Goal: Task Accomplishment & Management: Manage account settings

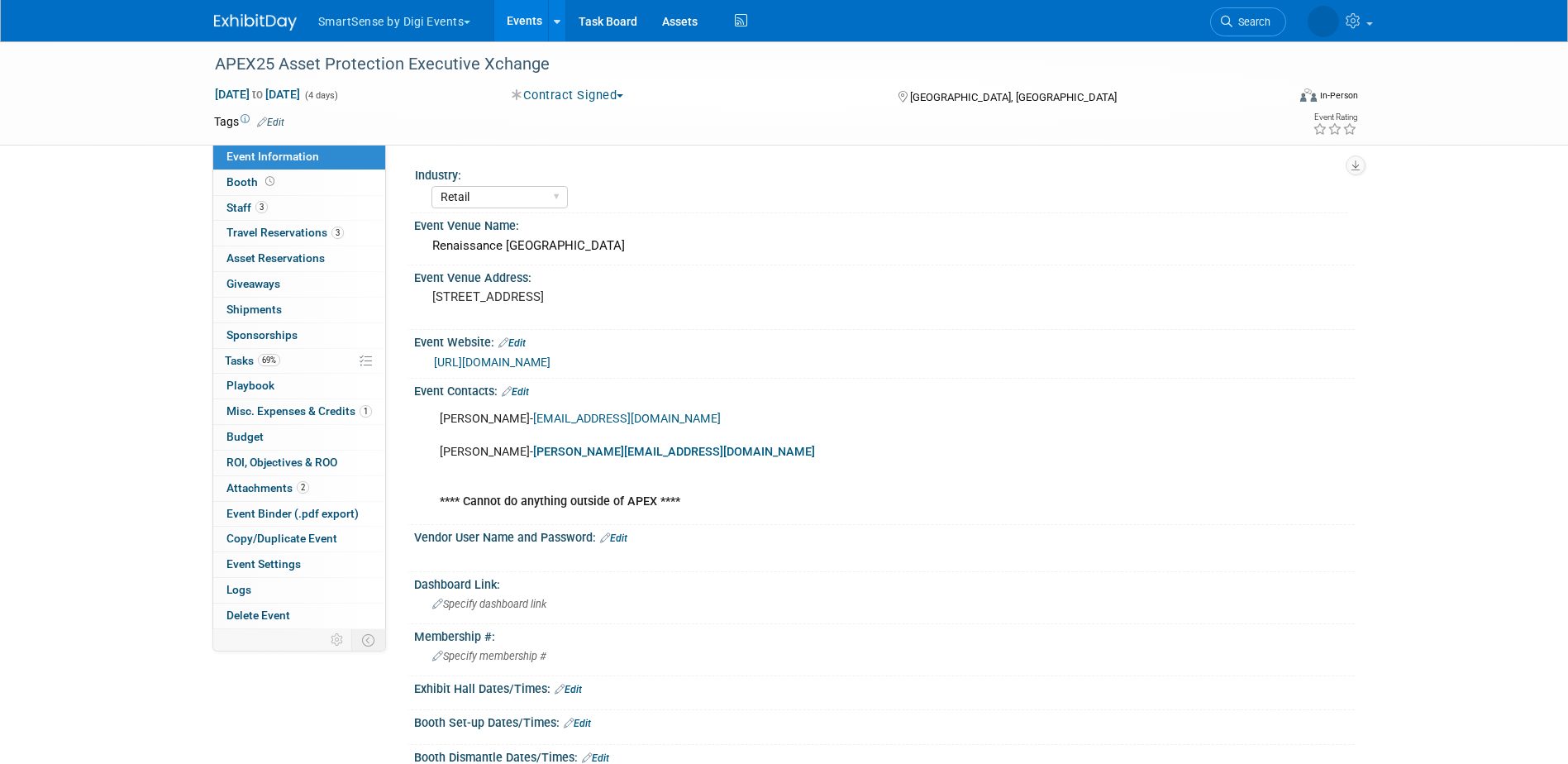
select select "Retail"
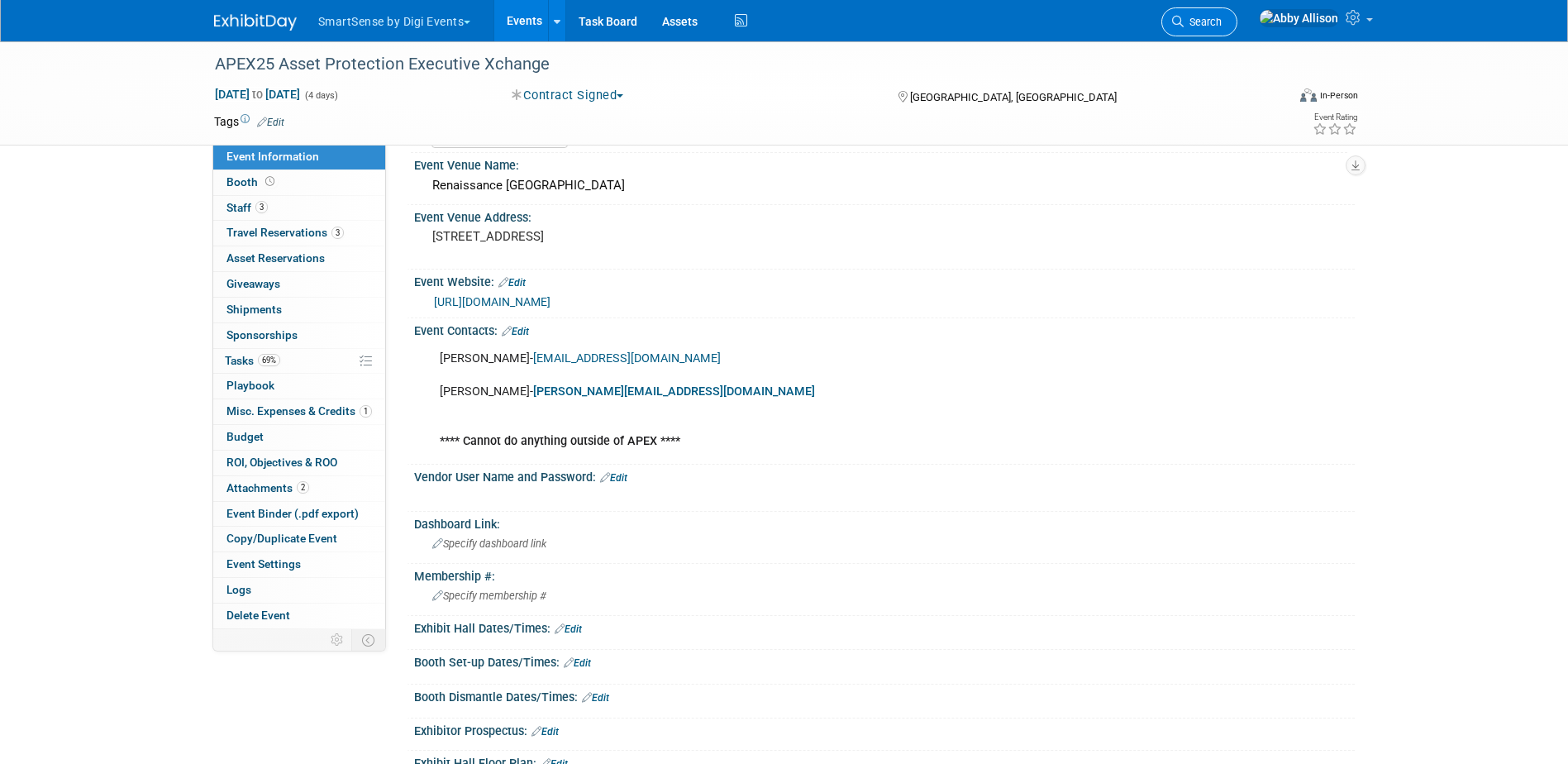
drag, startPoint x: 0, startPoint y: 0, endPoint x: 1230, endPoint y: 21, distance: 1230.2
click at [1184, 21] on icon at bounding box center [1178, 21] width 11 height 11
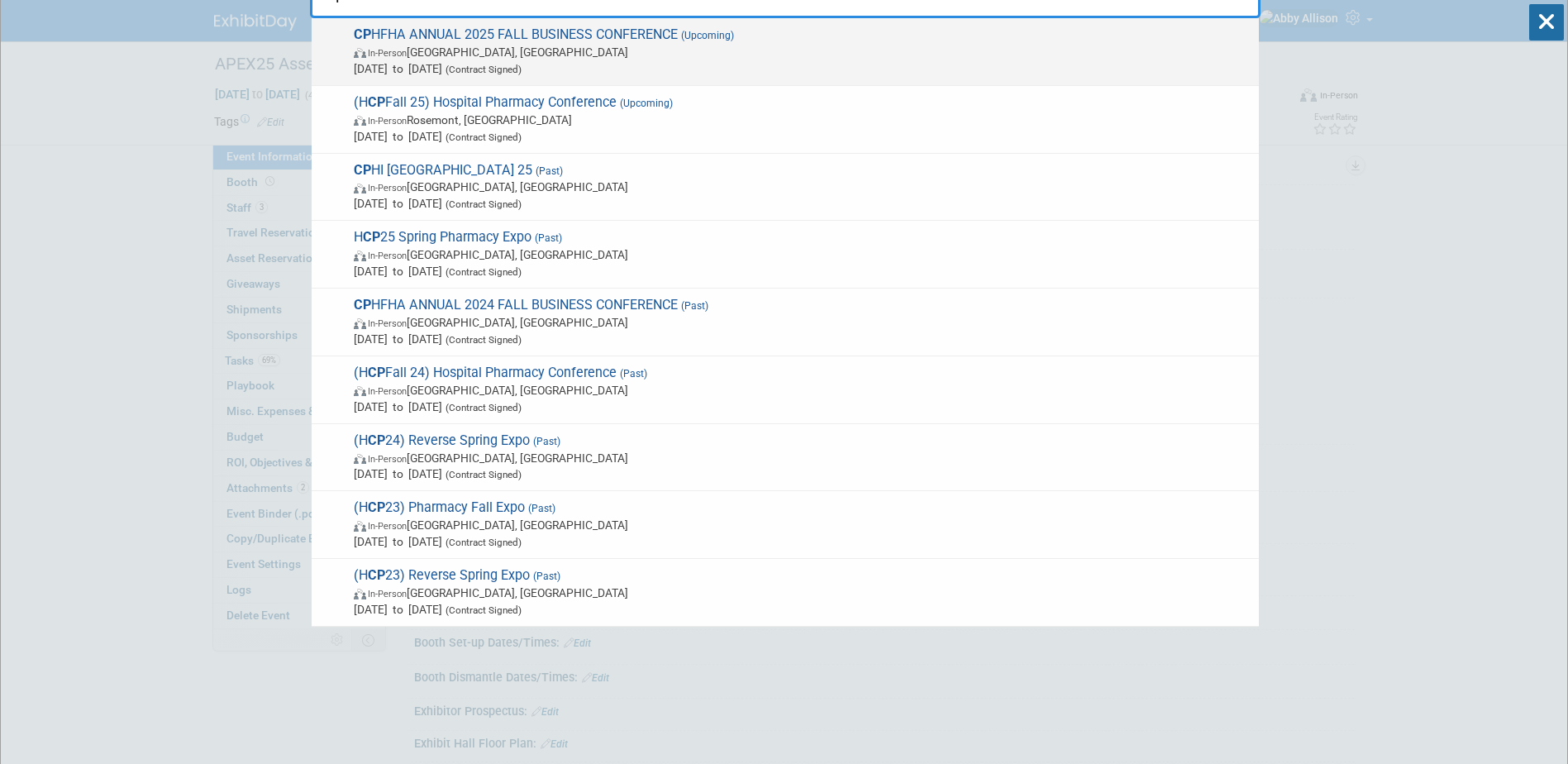
scroll to position [83, 0]
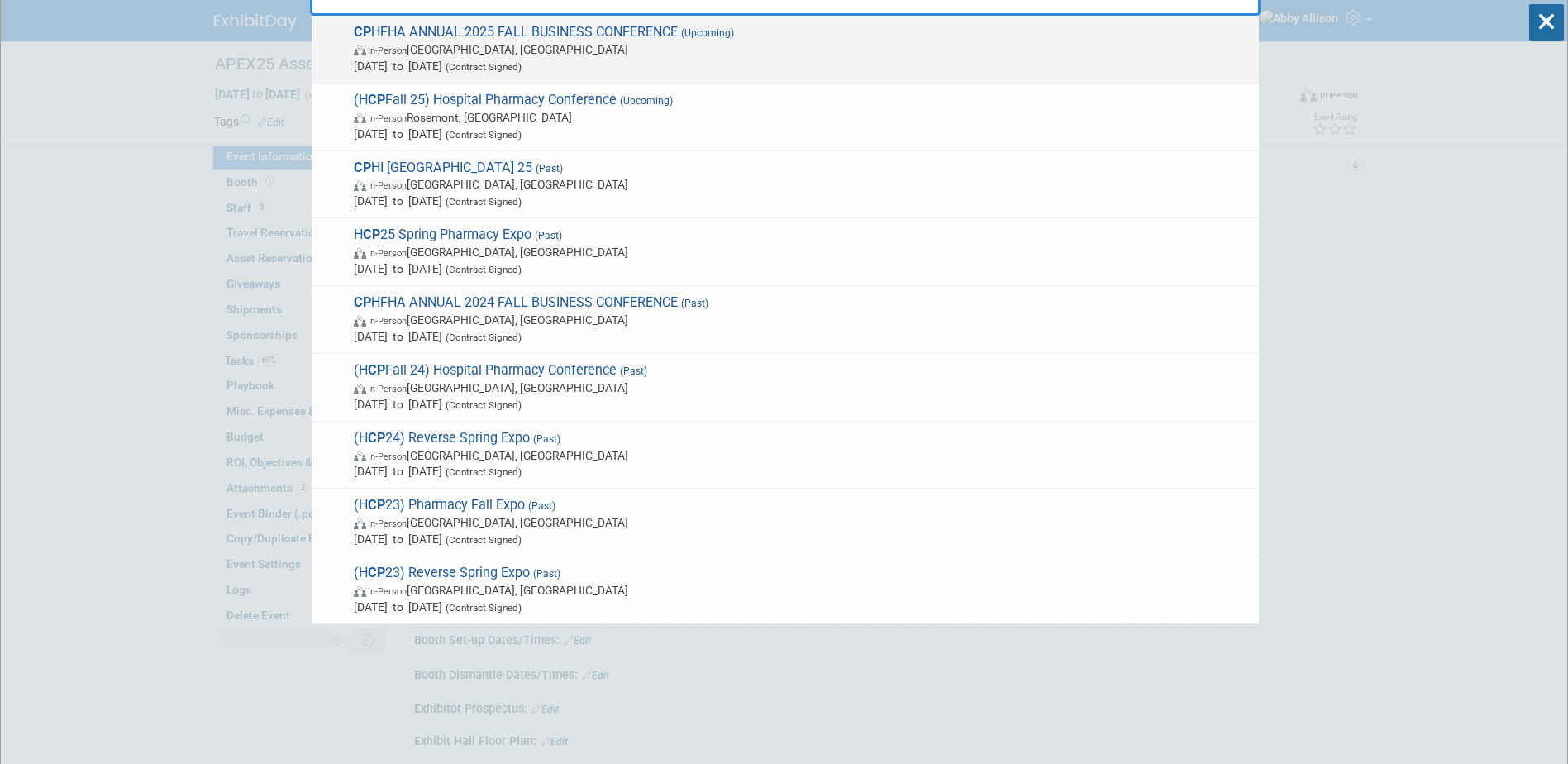
type input "cp"
click at [573, 47] on span "In-Person Gatineau, Canada" at bounding box center [802, 50] width 897 height 17
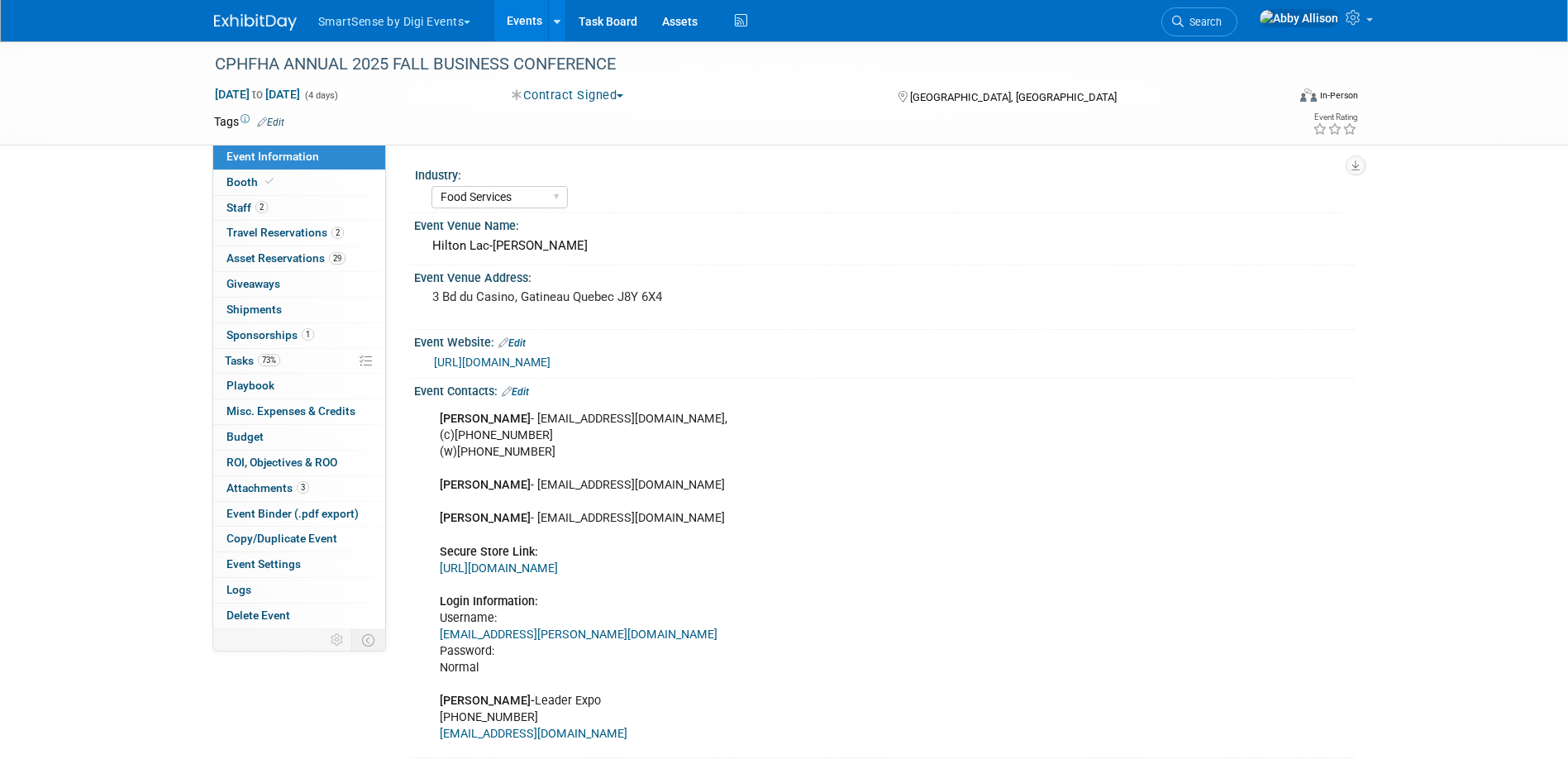
select select "Food Services"
click at [244, 362] on span "Tasks 73%" at bounding box center [252, 361] width 56 height 13
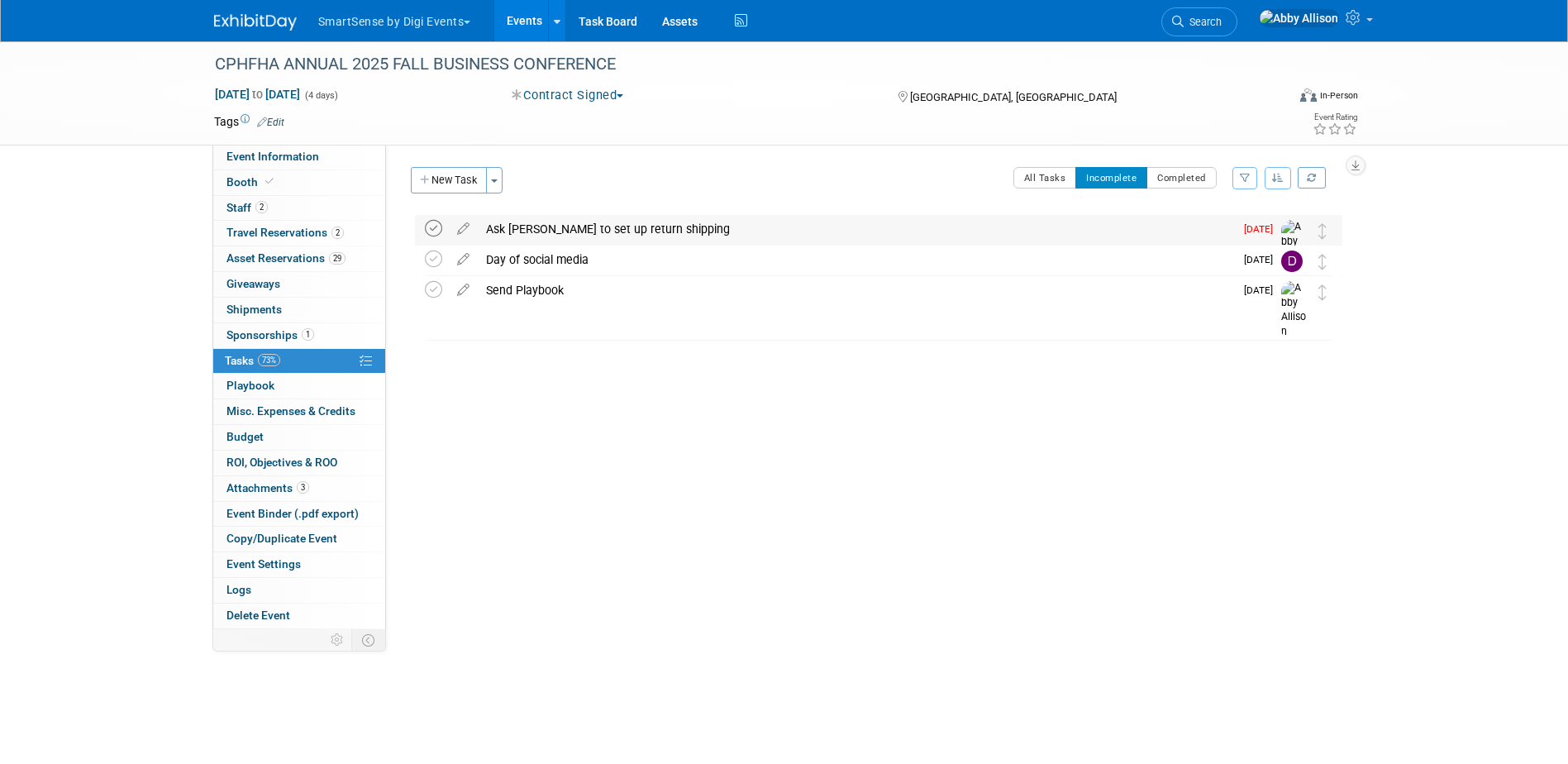
click at [432, 223] on icon at bounding box center [433, 228] width 18 height 18
